Goal: Browse casually: Explore the website without a specific task or goal

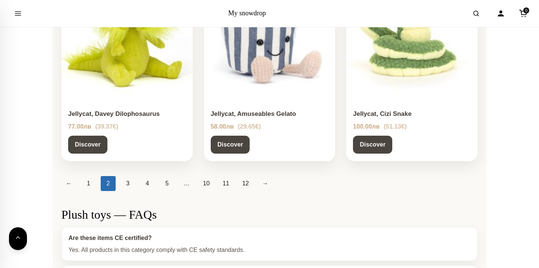
scroll to position [934, 0]
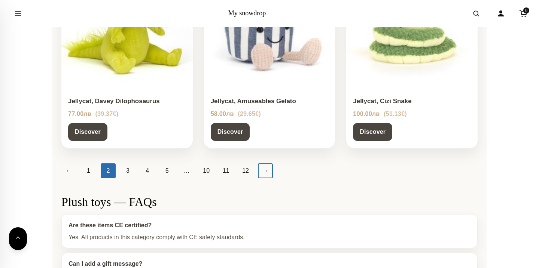
click at [262, 171] on link "→" at bounding box center [265, 170] width 15 height 15
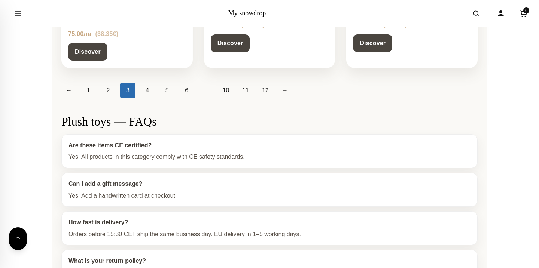
scroll to position [1031, 0]
click at [145, 83] on link "4" at bounding box center [147, 90] width 15 height 15
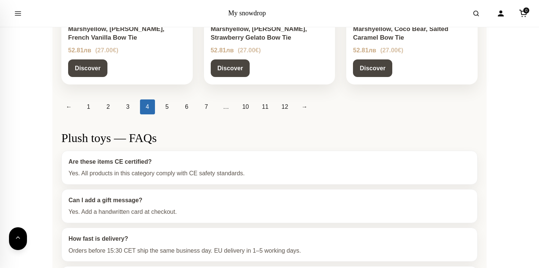
scroll to position [999, 0]
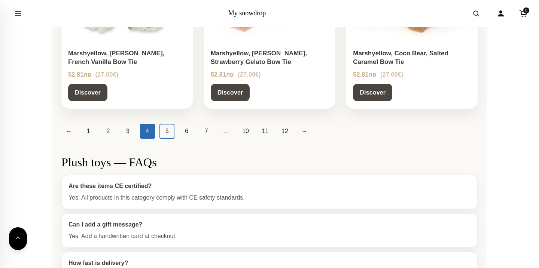
click at [170, 131] on link "5" at bounding box center [166, 131] width 15 height 15
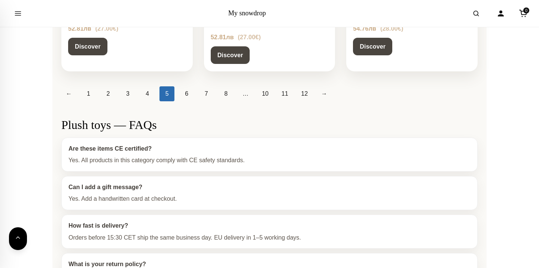
scroll to position [1000, 0]
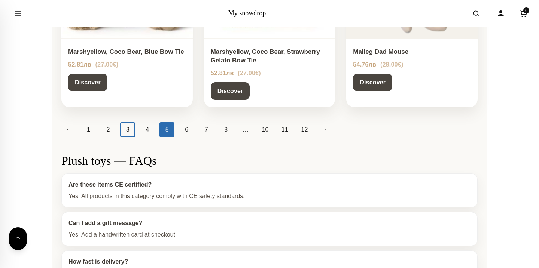
click at [122, 129] on link "3" at bounding box center [127, 129] width 15 height 15
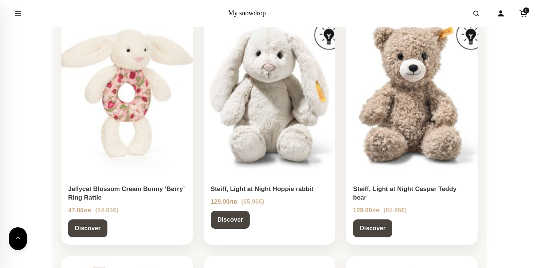
scroll to position [372, 0]
